Goal: Information Seeking & Learning: Compare options

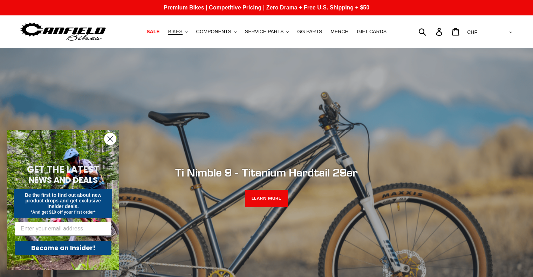
click at [182, 29] on span "BIKES" at bounding box center [175, 32] width 14 height 6
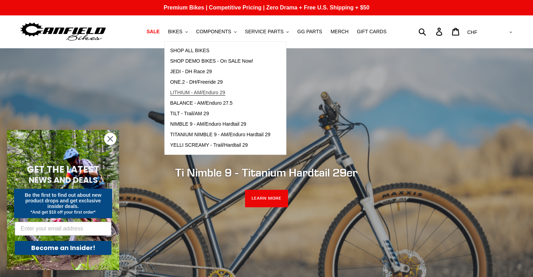
click at [193, 95] on span "LITHIUM - AM/Enduro 29" at bounding box center [197, 93] width 55 height 6
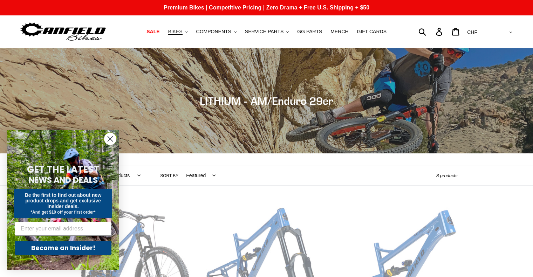
click at [182, 31] on span "BIKES" at bounding box center [175, 32] width 14 height 6
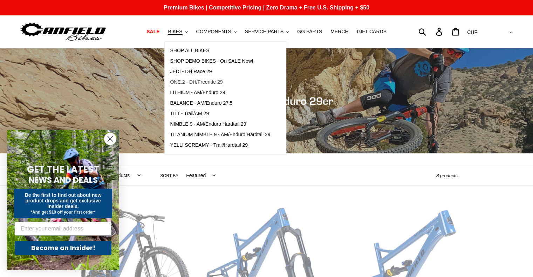
click at [204, 81] on span "ONE.2 - DH/Freeride 29" at bounding box center [196, 82] width 53 height 6
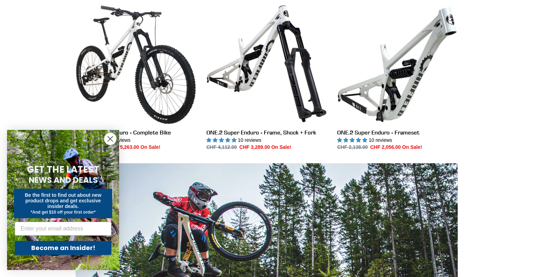
scroll to position [350, 0]
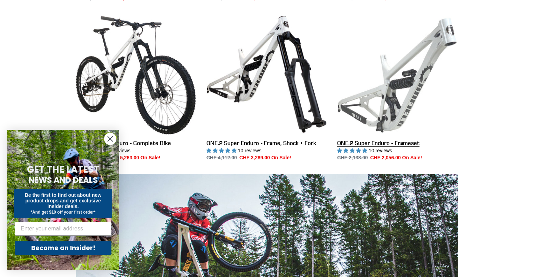
click at [406, 97] on link "ONE.2 Super Enduro - Frameset" at bounding box center [397, 88] width 120 height 148
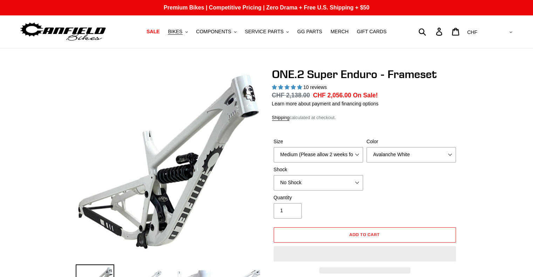
select select "highest-rating"
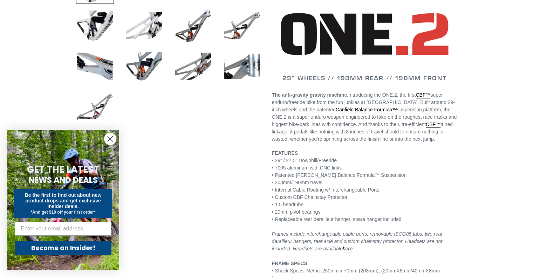
scroll to position [315, 0]
